Goal: Navigation & Orientation: Understand site structure

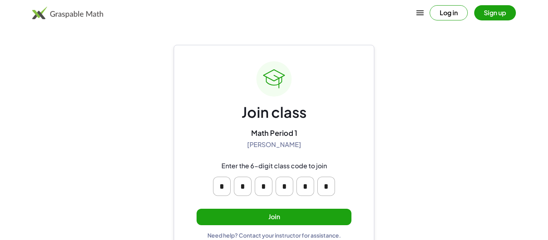
scroll to position [15, 0]
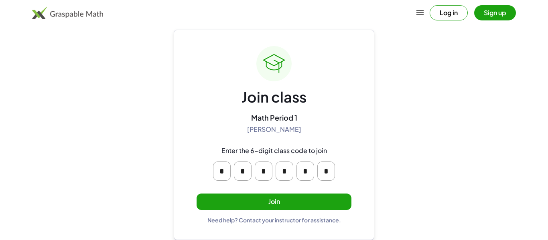
click at [223, 203] on button "Join" at bounding box center [273, 202] width 155 height 16
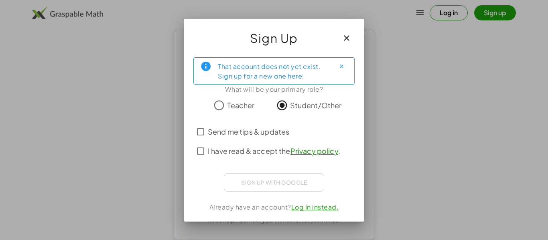
click at [244, 150] on span "I have read & accept the Privacy policy ." at bounding box center [274, 151] width 132 height 11
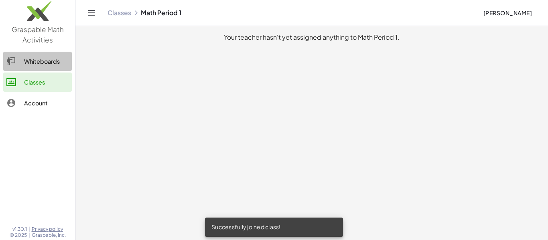
click at [46, 69] on link "Whiteboards" at bounding box center [37, 61] width 69 height 19
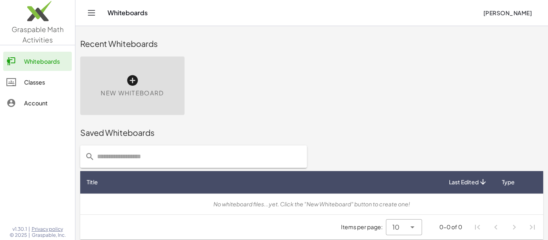
click at [49, 93] on link "Account" at bounding box center [37, 102] width 69 height 19
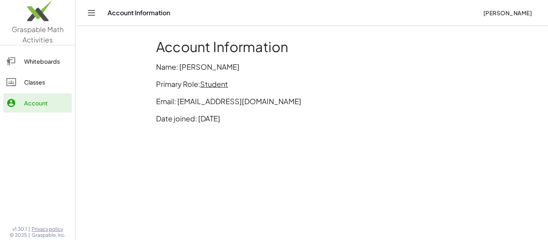
click at [45, 86] on div "Classes" at bounding box center [46, 82] width 45 height 10
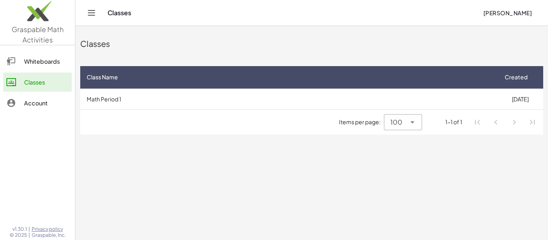
click at [47, 65] on div "Whiteboards" at bounding box center [46, 62] width 45 height 10
